Goal: Transaction & Acquisition: Download file/media

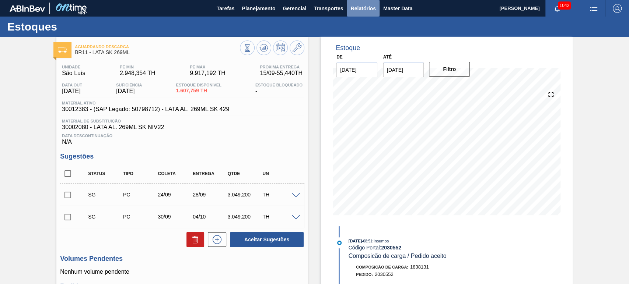
click at [368, 13] on button "Relatórios" at bounding box center [363, 8] width 32 height 17
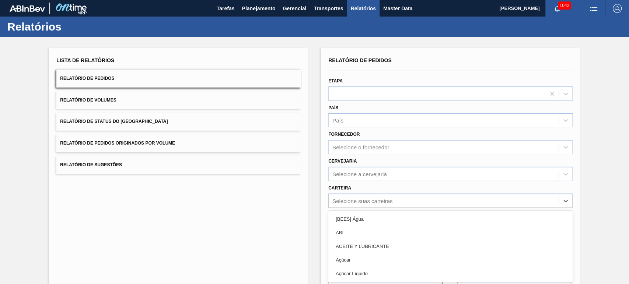
click at [354, 202] on div "option [BEES] Água focused, 1 of 101. 101 results available. Use Up and Down to…" at bounding box center [450, 201] width 244 height 14
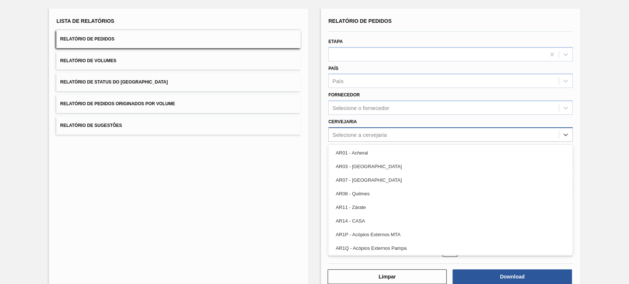
click at [355, 129] on div "Selecione a cervejaria" at bounding box center [444, 134] width 230 height 11
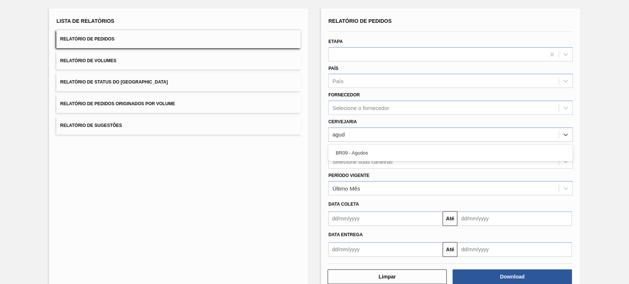
type input "agudo"
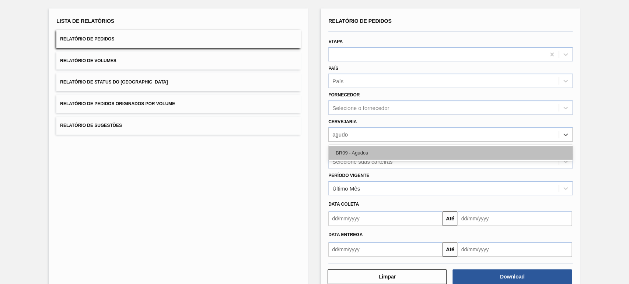
click at [358, 153] on div "BR09 - Agudos" at bounding box center [450, 153] width 244 height 14
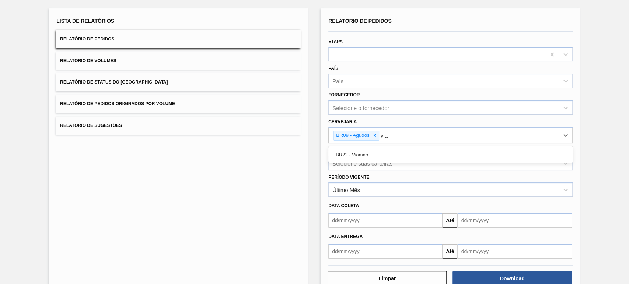
type input "viam"
click at [358, 153] on div "BR22 - Viamão" at bounding box center [450, 155] width 244 height 14
type input "lage"
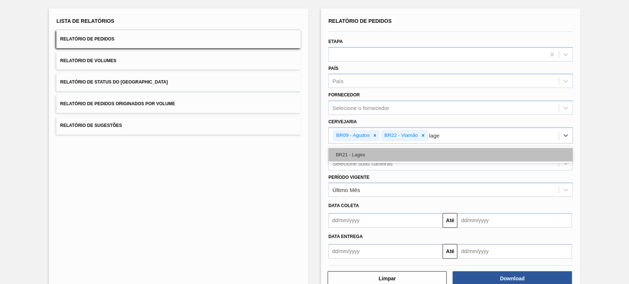
click at [365, 155] on div "BR21 - Lages" at bounding box center [450, 155] width 244 height 14
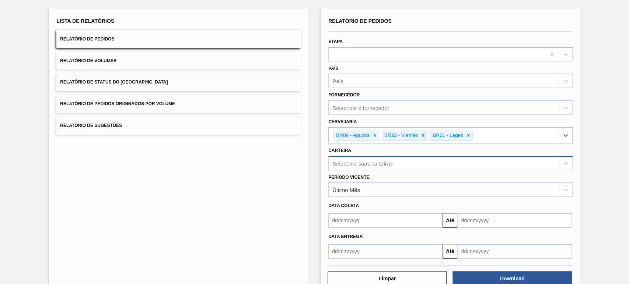
click at [360, 165] on div "Selecione suas carteiras" at bounding box center [362, 163] width 60 height 6
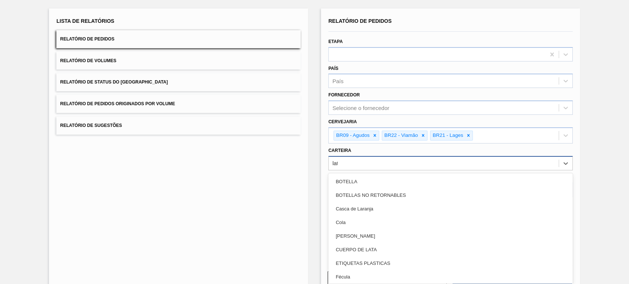
type input "lata"
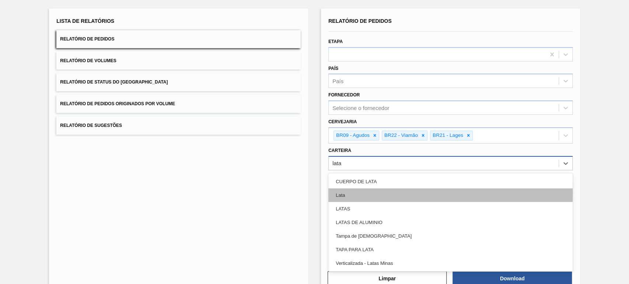
click at [361, 193] on div "Lata" at bounding box center [450, 196] width 244 height 14
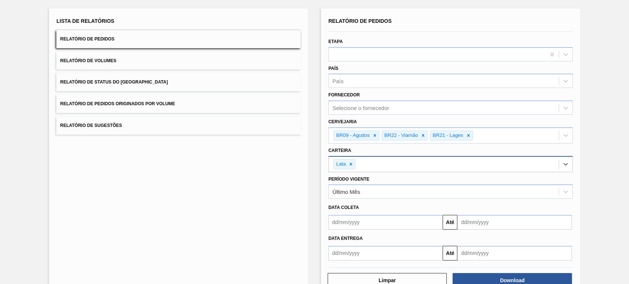
click at [355, 222] on input "text" at bounding box center [385, 222] width 114 height 15
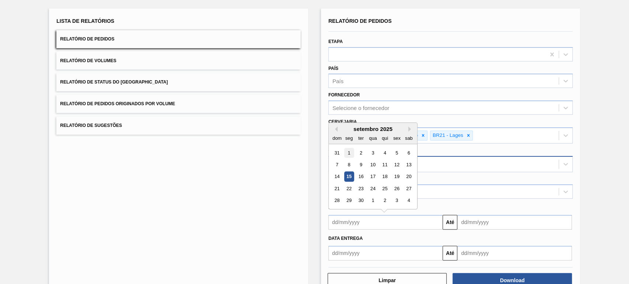
click at [347, 149] on div "1" at bounding box center [349, 153] width 10 height 10
type input "[DATE]"
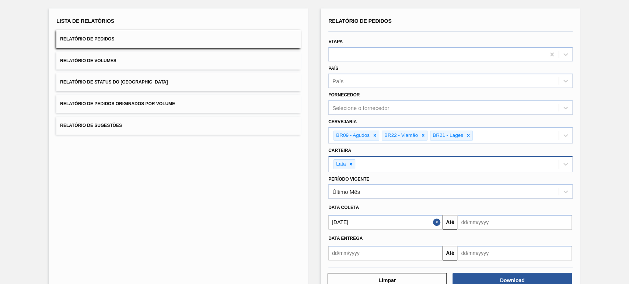
scroll to position [59, 0]
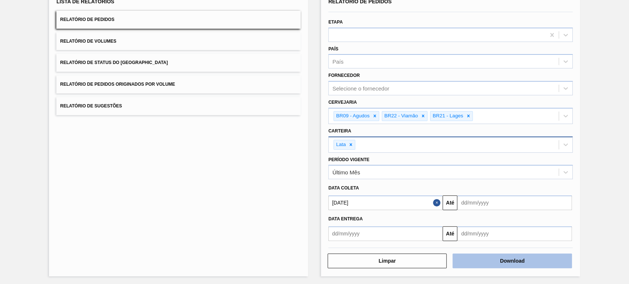
click at [502, 266] on button "Download" at bounding box center [511, 261] width 119 height 15
click at [107, 40] on span "Relatório de Volumes" at bounding box center [88, 41] width 56 height 5
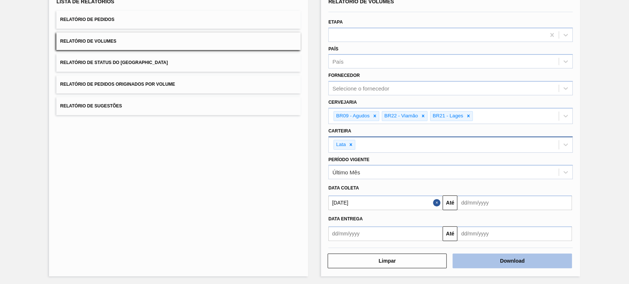
click at [506, 258] on button "Download" at bounding box center [511, 261] width 119 height 15
click at [503, 259] on button "Download" at bounding box center [511, 261] width 119 height 15
